Goal: Information Seeking & Learning: Learn about a topic

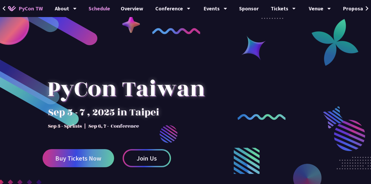
click at [98, 12] on link "Schedule" at bounding box center [99, 8] width 32 height 17
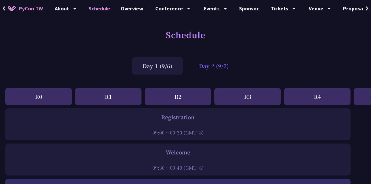
click at [213, 65] on div "Day 2 (9/7)" at bounding box center [213, 65] width 51 height 17
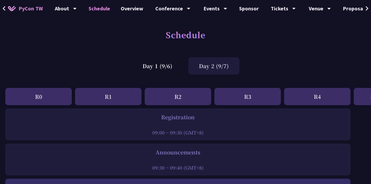
scroll to position [546, 0]
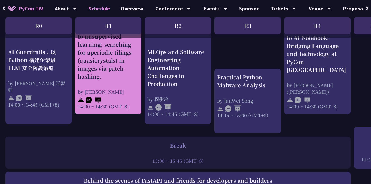
click at [87, 55] on div "From autocorrelation to unsupervised learning; searching for aperiodic tilings …" at bounding box center [108, 52] width 61 height 56
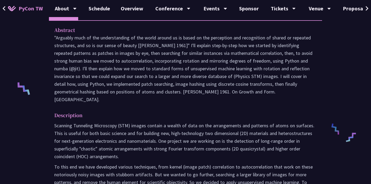
scroll to position [193, 0]
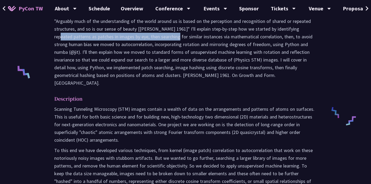
drag, startPoint x: 260, startPoint y: 37, endPoint x: 128, endPoint y: 45, distance: 132.5
click at [128, 45] on p ""Arguably much of the understanding of the world around us is based on the perc…" at bounding box center [185, 51] width 263 height 69
click at [54, 30] on p ""Arguably much of the understanding of the world around us is based on the perc…" at bounding box center [185, 51] width 263 height 69
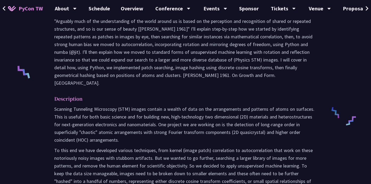
drag, startPoint x: 54, startPoint y: 23, endPoint x: 65, endPoint y: 152, distance: 129.0
click at [65, 152] on div "Abstract Description Scanning Tunneling Microscopy (STM) images contain a wealt…" at bounding box center [185, 118] width 273 height 228
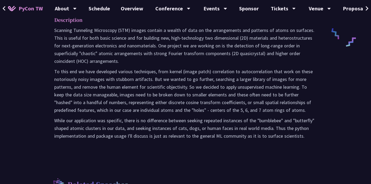
scroll to position [327, 0]
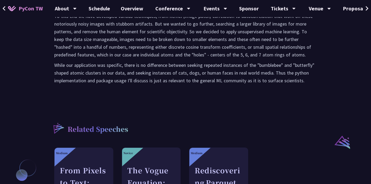
click at [307, 83] on p "While our application was specific, there is no difference between seeking repe…" at bounding box center [185, 72] width 263 height 23
copy div "Abstract "Arguably much of the understanding of the world around us is based on…"
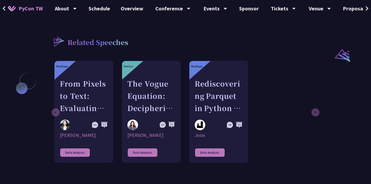
scroll to position [430, 0]
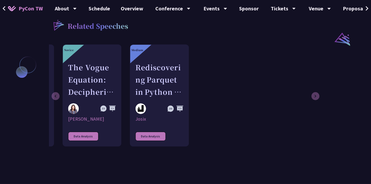
click at [54, 96] on div "Medium From Pixels to Text: Evaluating Open-Source OCR Models on Japanese Medic…" at bounding box center [125, 95] width 261 height 102
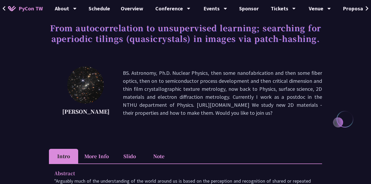
scroll to position [0, 0]
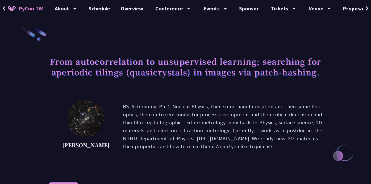
click at [73, 116] on img at bounding box center [85, 118] width 36 height 37
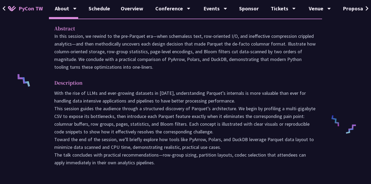
scroll to position [186, 0]
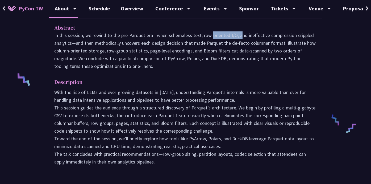
drag, startPoint x: 169, startPoint y: 37, endPoint x: 200, endPoint y: 37, distance: 30.6
click at [200, 37] on p "In this session, we rewind to the pre‑Parquet era—when schemaless text, row‑ori…" at bounding box center [185, 50] width 263 height 39
click at [0, 0] on div "PyCon TW About PyCon Taiwan History Community Code of Conduct Schedule Overview…" at bounding box center [185, 183] width 371 height 738
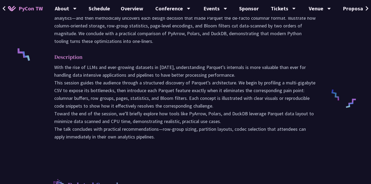
scroll to position [210, 0]
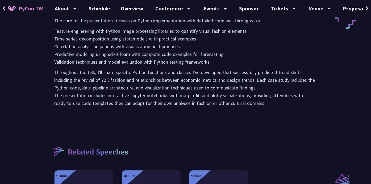
scroll to position [291, 0]
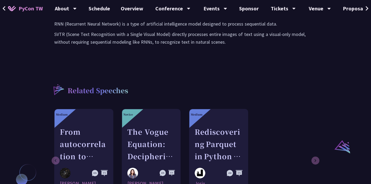
scroll to position [316, 0]
